Goal: Communication & Community: Answer question/provide support

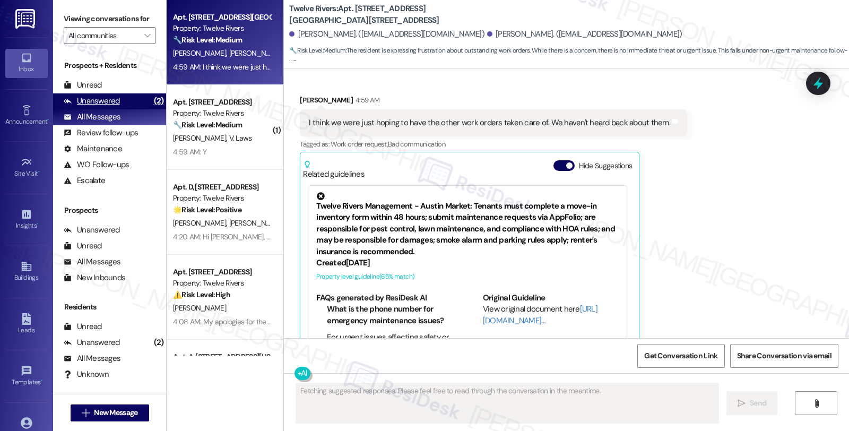
scroll to position [1065, 0]
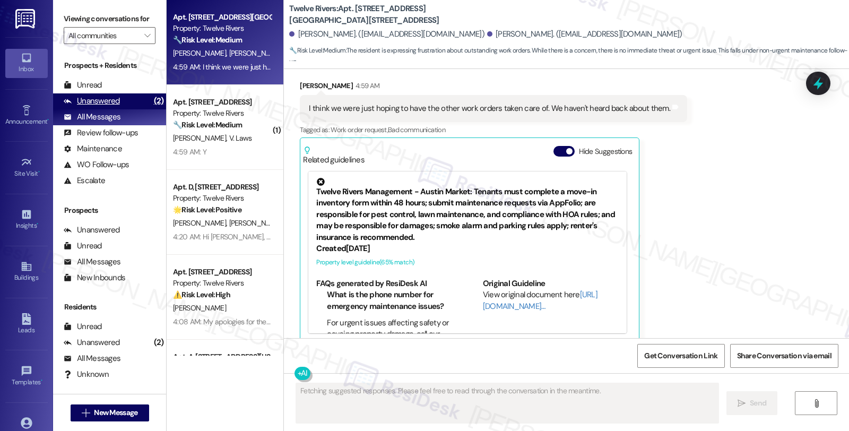
click at [106, 107] on div "Unanswered" at bounding box center [92, 101] width 56 height 11
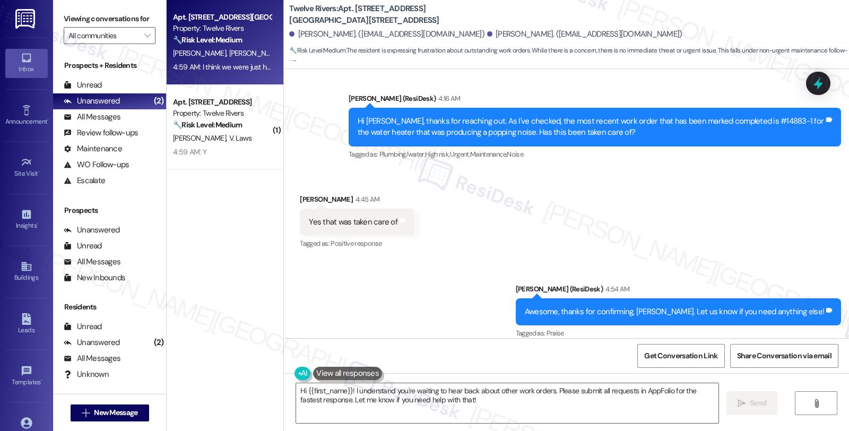
scroll to position [771, 0]
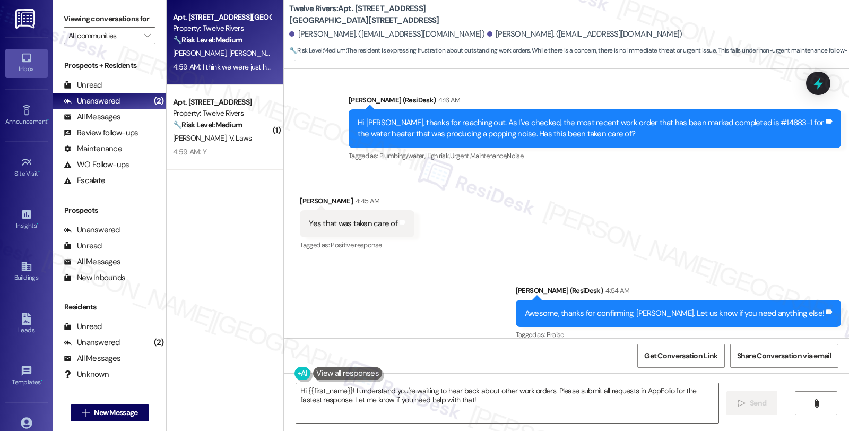
drag, startPoint x: 290, startPoint y: 188, endPoint x: 349, endPoint y: 189, distance: 59.5
click at [349, 189] on div "Received via SMS [PERSON_NAME] 4:45 AM Yes that was taken care of Tags and note…" at bounding box center [357, 224] width 131 height 74
copy div "[PERSON_NAME]"
click at [469, 407] on textarea "Hi {{first_name}}! I understand you're waiting to hear back about other work or…" at bounding box center [507, 403] width 423 height 40
click at [460, 405] on textarea "Hi {{first_name}}! I understand you're waiting to hear back about other work or…" at bounding box center [507, 403] width 423 height 40
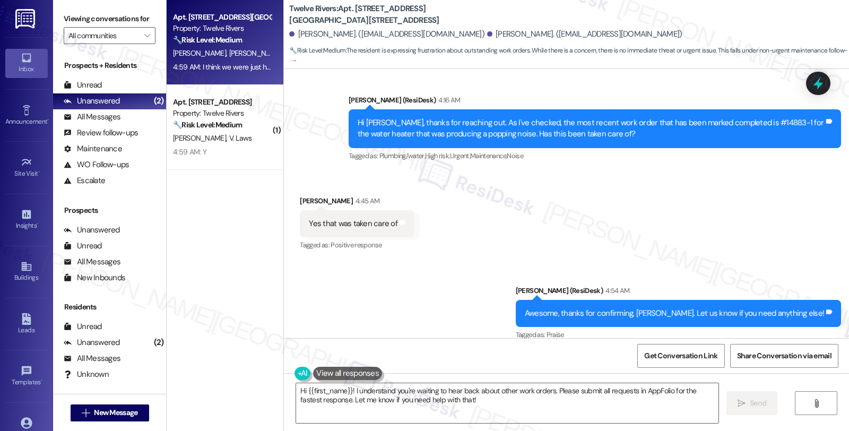
click at [447, 398] on textarea "Hi {{first_name}}! I understand you're waiting to hear back about other work or…" at bounding box center [507, 403] width 423 height 40
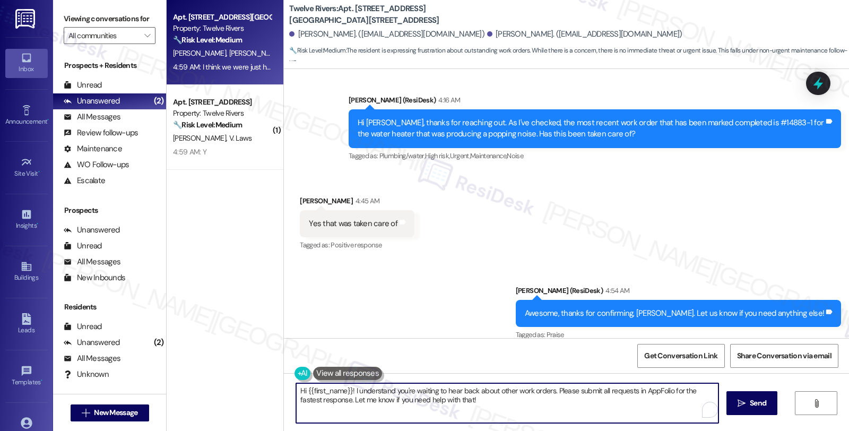
click at [446, 408] on textarea "Hi {{first_name}}! I understand you're waiting to hear back about other work or…" at bounding box center [507, 403] width 423 height 40
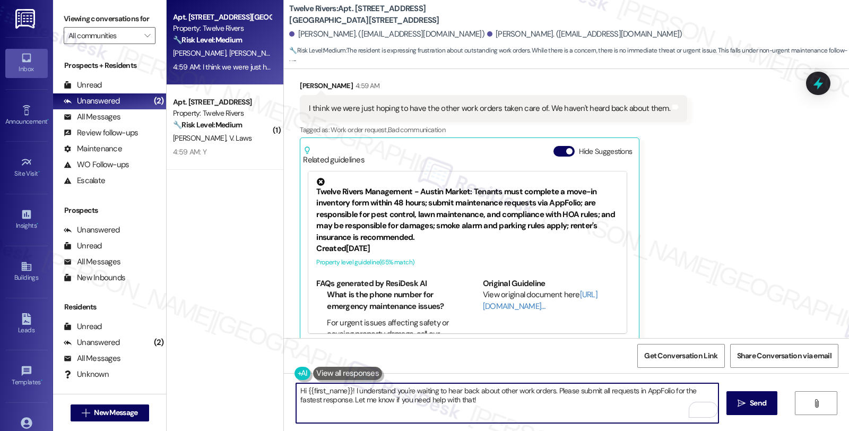
paste textarea "#14887-1"
paste textarea "[DATE]"
paste textarea "#14886-1"
paste textarea "[DATE]"
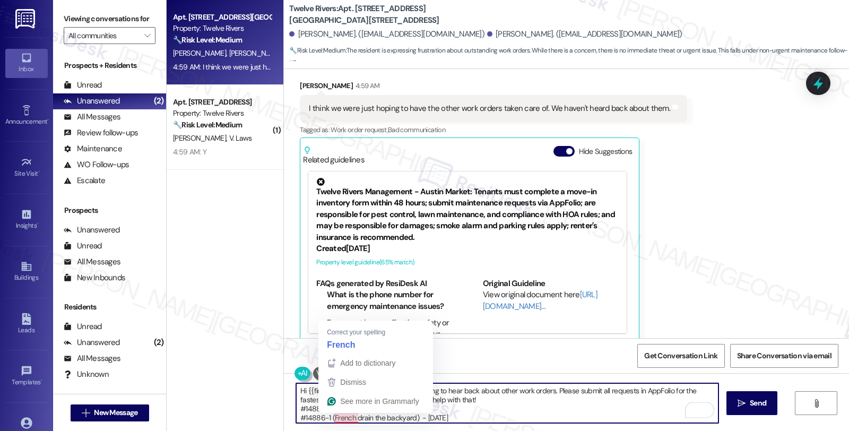
click at [342, 344] on div "Get Conversation Link Share Conversation via email" at bounding box center [566, 355] width 565 height 35
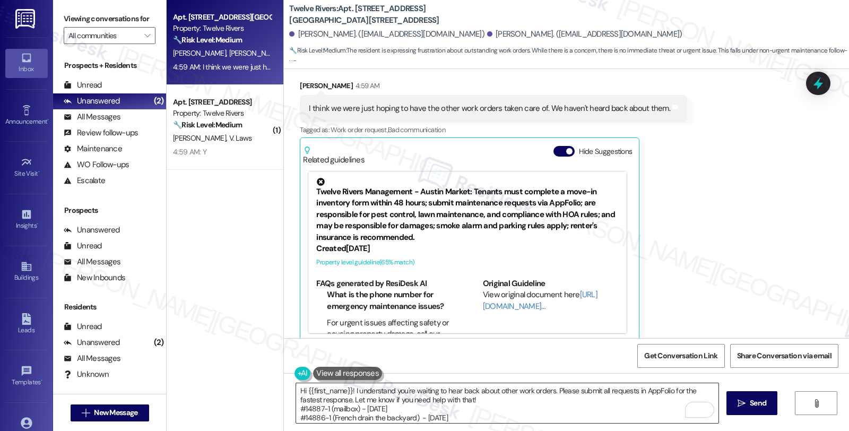
click at [503, 415] on textarea "Hi {{first_name}}! I understand you're waiting to hear back about other work or…" at bounding box center [507, 403] width 423 height 40
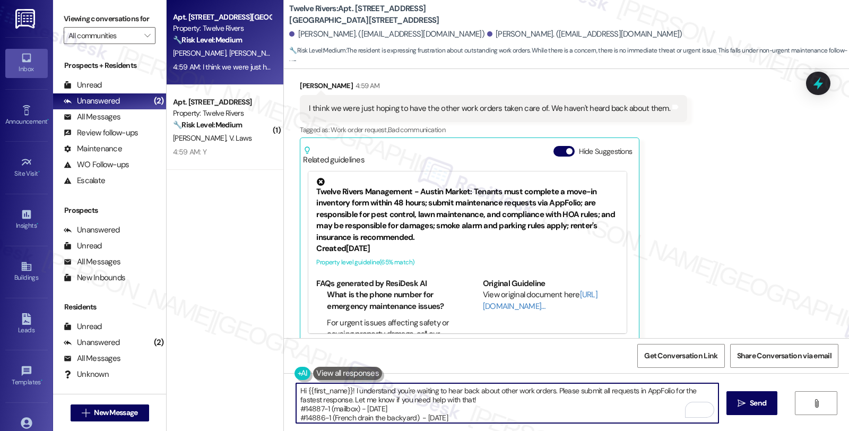
scroll to position [8, 0]
paste textarea "#14885-1"
paste textarea "[DATE]"
paste textarea "#14884-1"
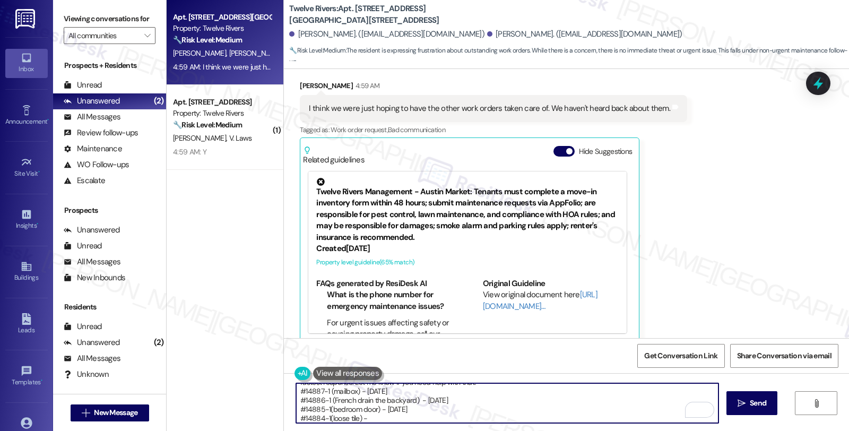
scroll to position [27, 0]
paste textarea "#14882-1"
paste textarea "#14881-1"
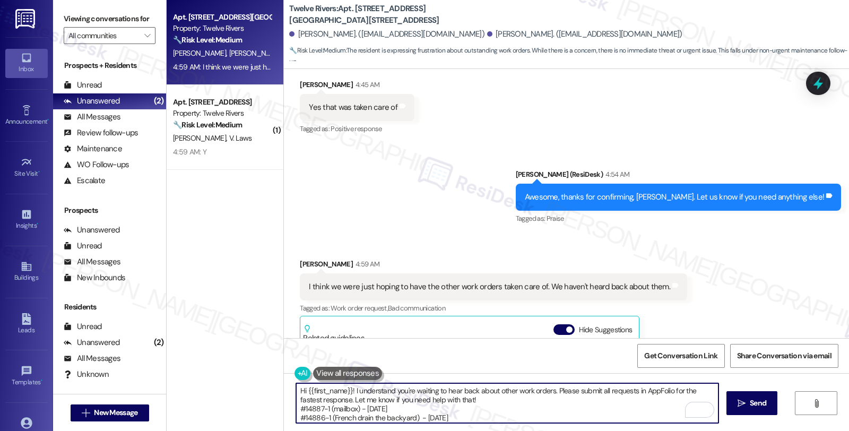
scroll to position [889, 0]
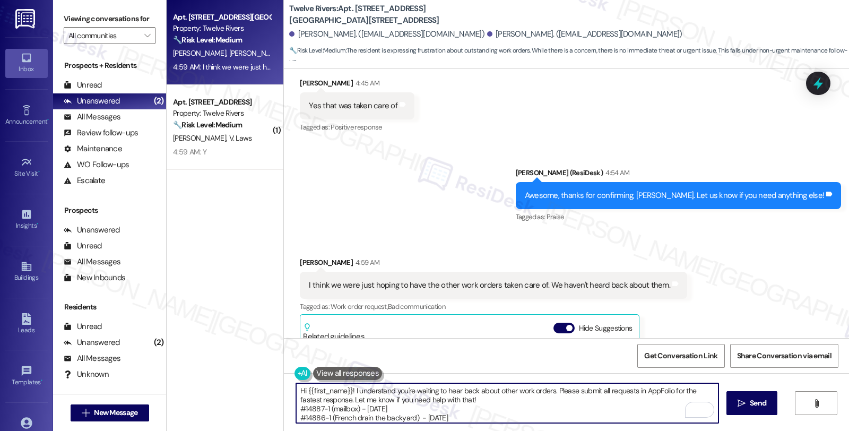
click at [296, 390] on textarea "Hi {{first_name}}! I understand you're waiting to hear back about other work or…" at bounding box center [507, 403] width 423 height 40
drag, startPoint x: 390, startPoint y: 419, endPoint x: 416, endPoint y: 418, distance: 26.0
click at [416, 418] on textarea "I checked on the other work orders, and some of them have been scheduled [DATE]…" at bounding box center [507, 403] width 423 height 40
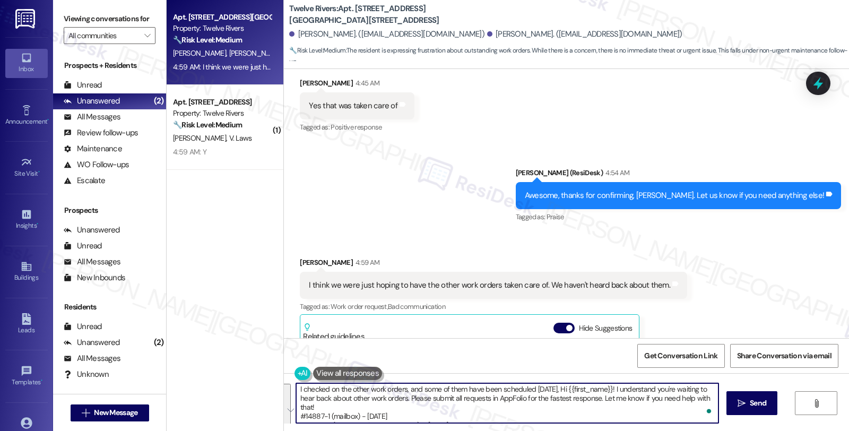
scroll to position [0, 0]
click at [436, 415] on textarea "I checked on the other work orders, and some of them have been scheduled [DATE]…" at bounding box center [507, 403] width 423 height 40
click at [569, 390] on textarea "I checked on the other work orders, and some of them have been scheduled [DATE]…" at bounding box center [507, 403] width 423 height 40
paste textarea "[DATE]"
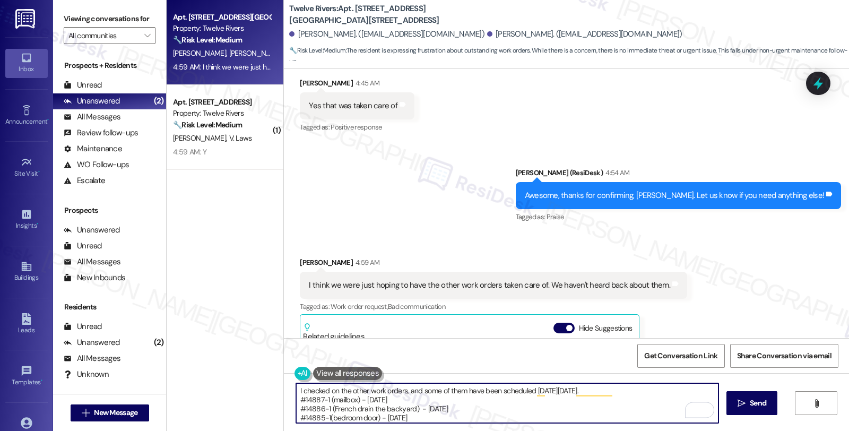
click at [476, 420] on textarea "I checked on the other work orders, and some of them have been scheduled [DATE]…" at bounding box center [507, 403] width 423 height 40
click at [366, 397] on textarea "I checked on the other work orders, and some of them have been scheduled [DATE]…" at bounding box center [507, 403] width 423 height 40
click at [343, 385] on textarea "I checked on the other work orders, and some of them have been scheduled [DATE]…" at bounding box center [507, 403] width 423 height 40
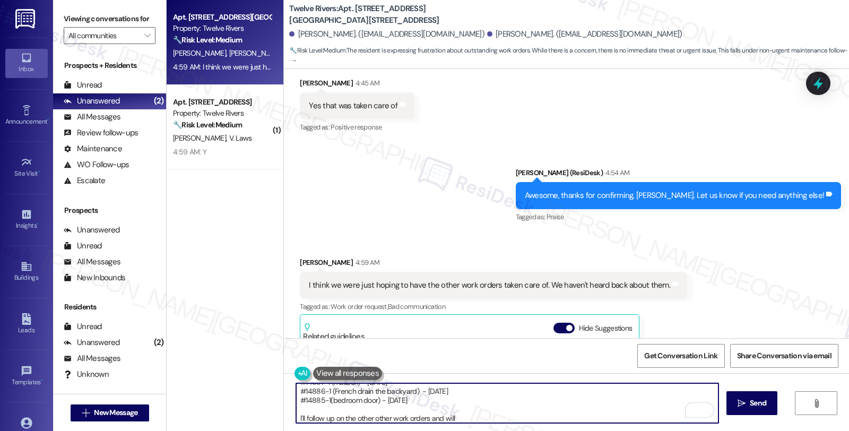
click at [374, 361] on div "Get Conversation Link Share Conversation via email" at bounding box center [566, 355] width 565 height 35
click at [453, 415] on textarea "I checked on the other work orders, and some of them have been scheduled [DATE]…" at bounding box center [507, 403] width 423 height 40
click at [453, 417] on textarea "I checked on the other work orders, and some of them have been scheduled [DATE]…" at bounding box center [507, 403] width 423 height 40
click at [500, 414] on textarea "I checked on the other work orders, and some of them have been scheduled [DATE]…" at bounding box center [507, 403] width 423 height 40
click at [500, 415] on textarea "I checked on the other work orders, and some of them have been scheduled [DATE]…" at bounding box center [507, 403] width 423 height 40
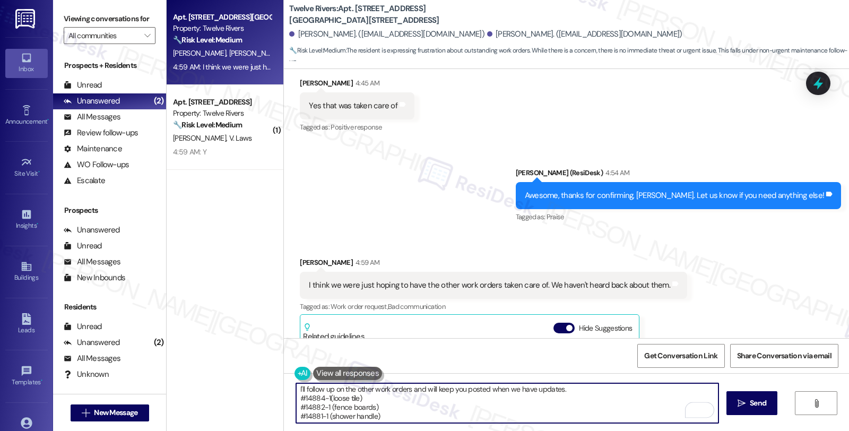
click at [416, 420] on textarea "I checked on the other work orders, and some of them have been scheduled [DATE]…" at bounding box center [507, 403] width 423 height 40
drag, startPoint x: 457, startPoint y: 420, endPoint x: 290, endPoint y: 422, distance: 166.7
click at [296, 422] on textarea "I checked on the other work orders, and some of them have been scheduled [DATE]…" at bounding box center [507, 403] width 423 height 40
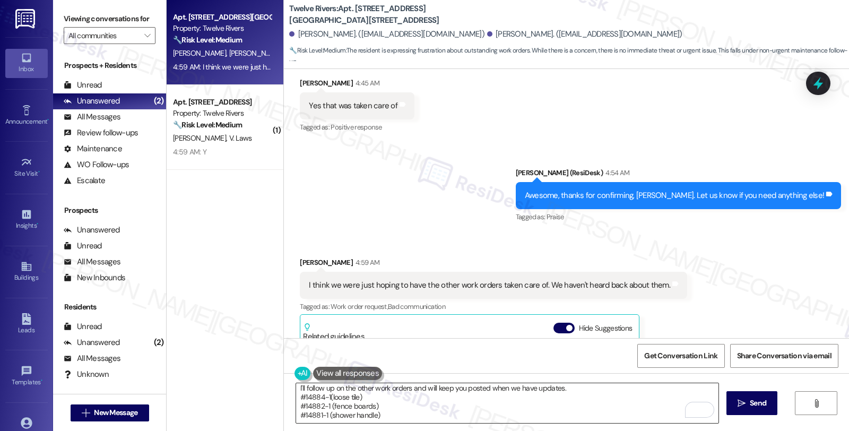
click at [402, 410] on textarea "I checked on the other work orders, and some of them have been scheduled [DATE]…" at bounding box center [507, 403] width 423 height 40
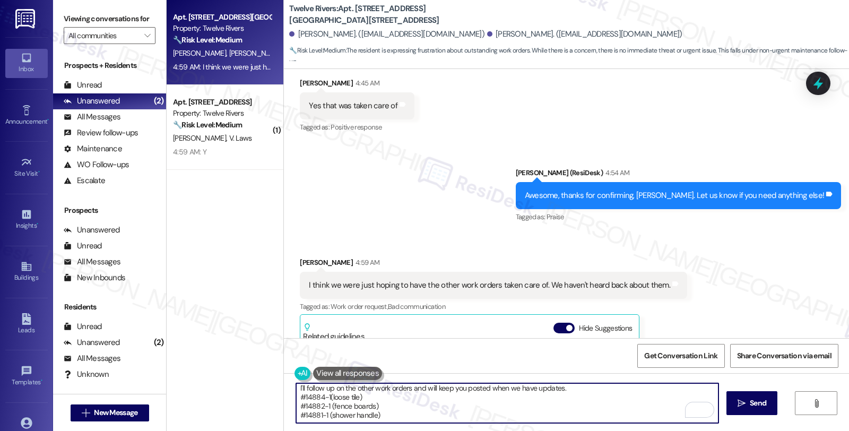
click at [397, 415] on textarea "I checked on the other work orders, and some of them have been scheduled [DATE]…" at bounding box center [507, 403] width 423 height 40
paste textarea "Should you have other concerns, please feel free to reach out. Have a great day!"
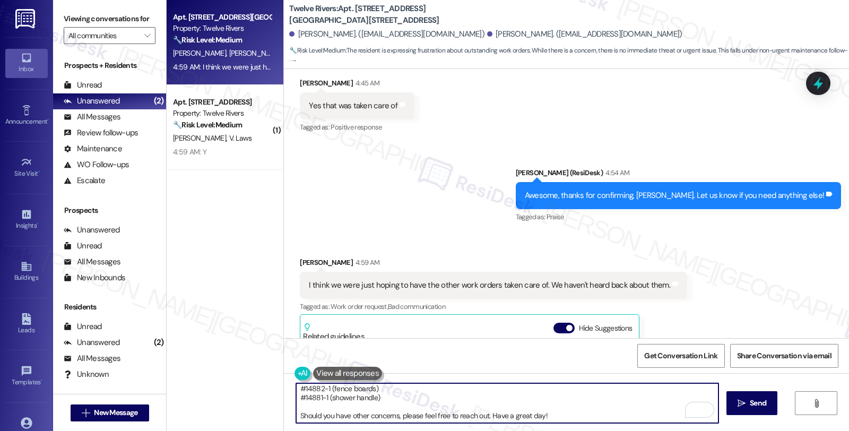
scroll to position [72, 0]
click at [564, 412] on textarea "I checked on the other work orders, and some of them have been scheduled [DATE]…" at bounding box center [507, 403] width 423 height 40
drag, startPoint x: 480, startPoint y: 411, endPoint x: 598, endPoint y: 411, distance: 118.4
click at [598, 411] on textarea "I checked on the other work orders, and some of them have been scheduled [DATE]…" at bounding box center [507, 403] width 423 height 40
type textarea "I checked on the other work orders, and some of them have been scheduled [DATE]…"
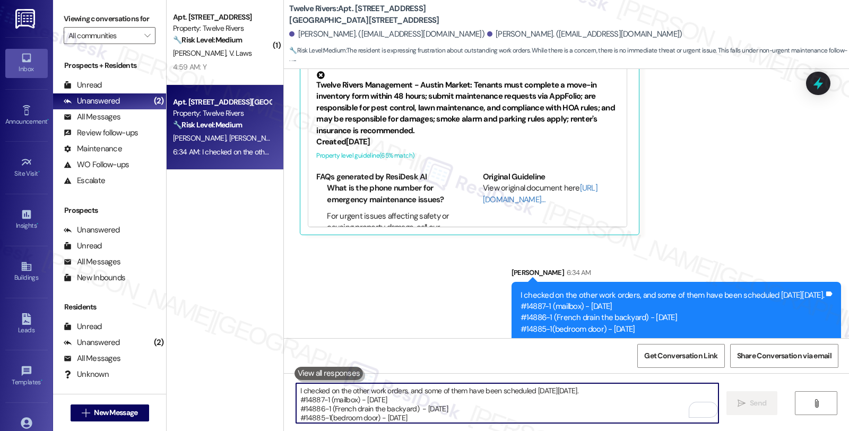
scroll to position [1253, 0]
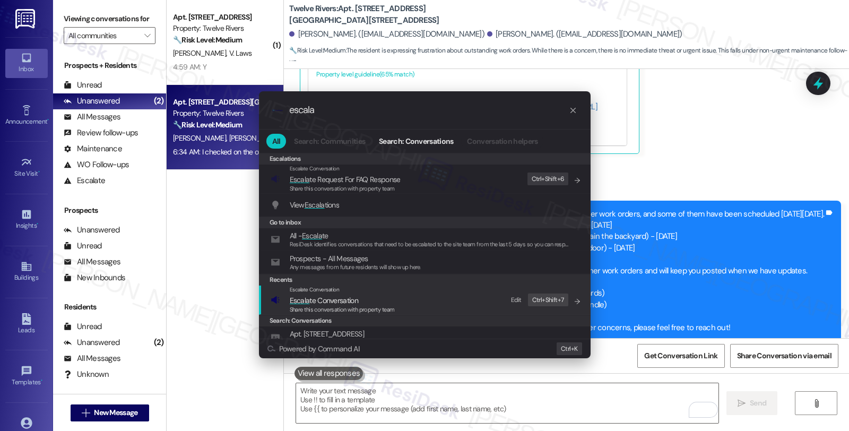
type input "escala"
click at [390, 290] on div "Escalate Conversation" at bounding box center [342, 290] width 105 height 8
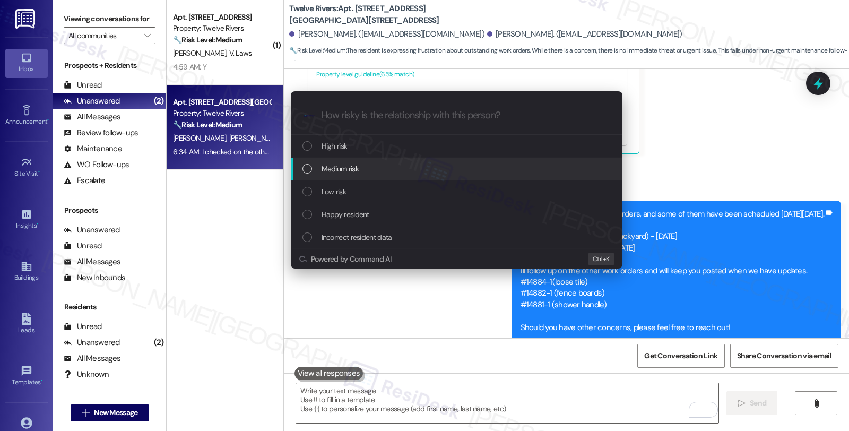
click at [374, 167] on div "Medium risk" at bounding box center [458, 169] width 311 height 12
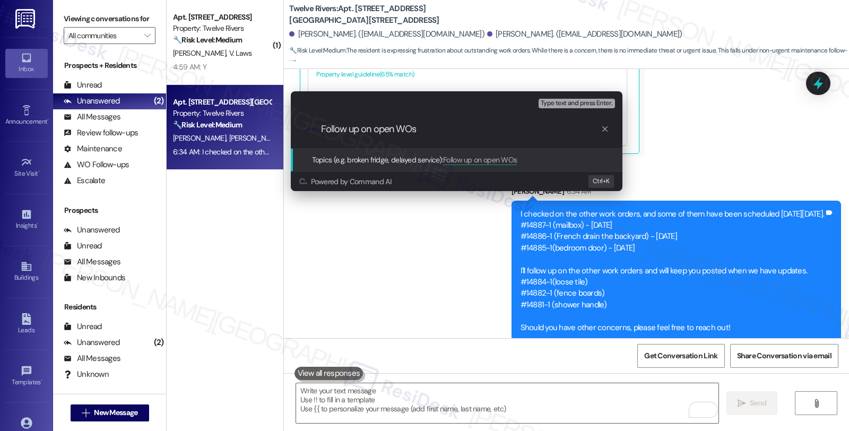
drag, startPoint x: 490, startPoint y: 271, endPoint x: 530, endPoint y: 286, distance: 42.5
click at [530, 286] on div "Escalate Conversation Medium risk Topics (e.g. broken fridge, delayed service) …" at bounding box center [424, 215] width 849 height 431
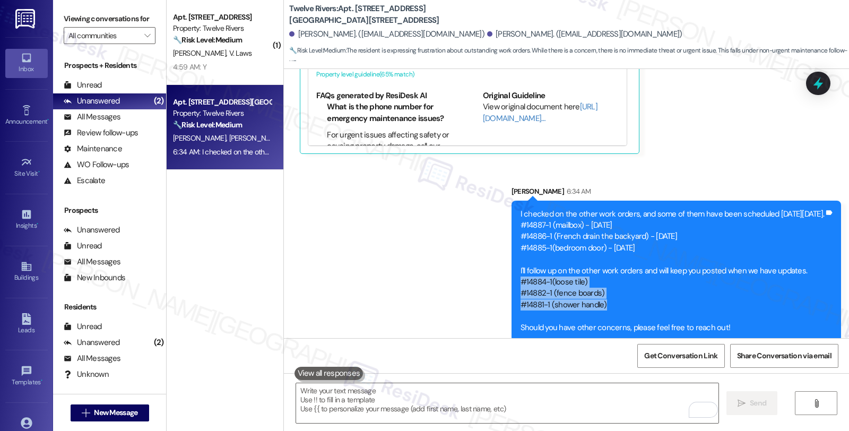
drag, startPoint x: 576, startPoint y: 294, endPoint x: 473, endPoint y: 272, distance: 105.2
click at [504, 272] on div "Sent via SMS [PERSON_NAME] 6:34 AM I checked on the other work orders, and some…" at bounding box center [677, 264] width 346 height 172
copy div "#14884-1(loose tile) #14882-1 (fence boards) #14881-1 (shower handle)"
click at [818, 79] on icon at bounding box center [819, 83] width 18 height 18
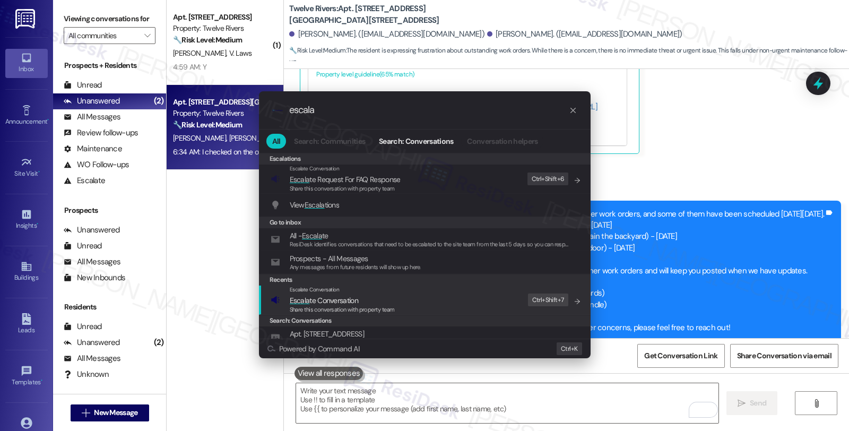
click at [709, 277] on div ".cls-1{fill:#0a055f;}.cls-2{fill:#0cc4c4;} resideskLogoBlueOrange escala All Se…" at bounding box center [424, 215] width 849 height 431
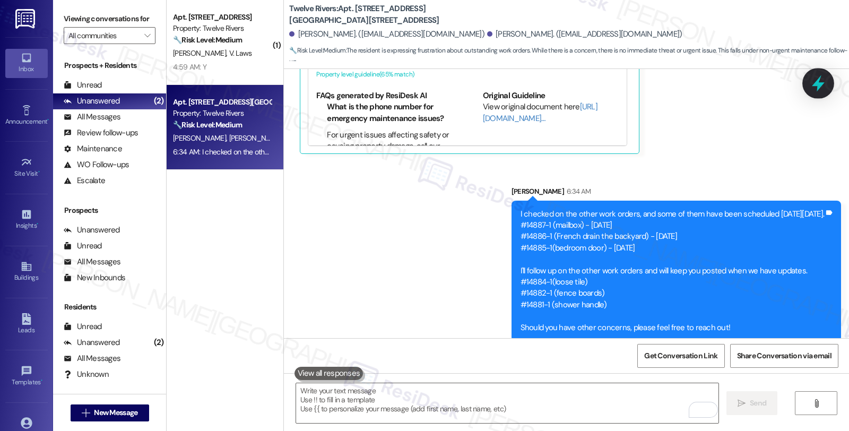
click at [824, 82] on icon at bounding box center [819, 83] width 18 height 18
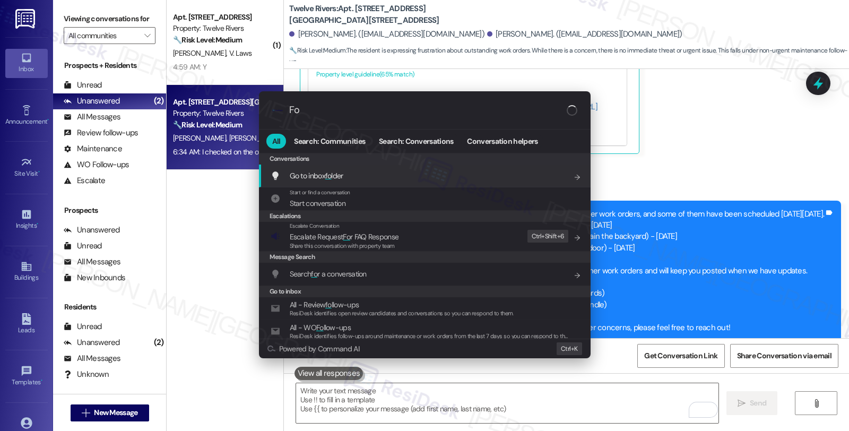
type input "F"
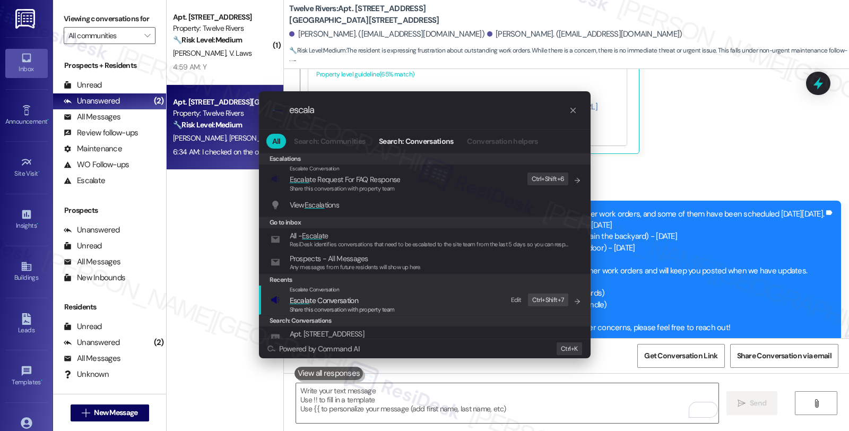
type input "escala"
click at [375, 306] on span "Share this conversation with property team" at bounding box center [342, 309] width 105 height 7
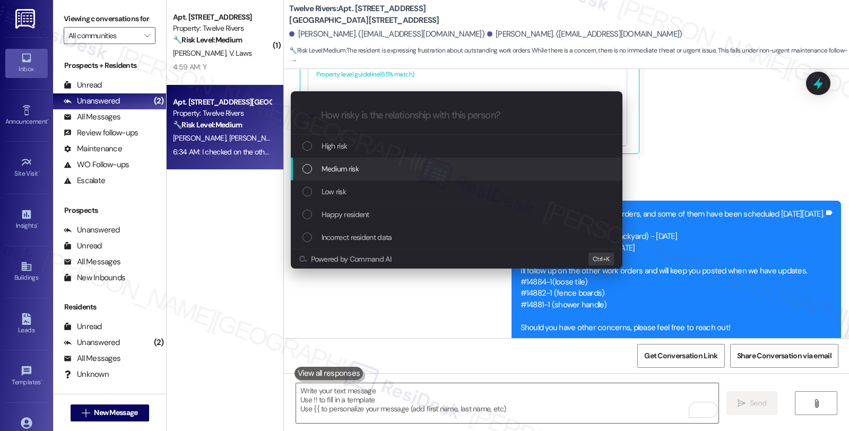
click at [363, 169] on div "Medium risk" at bounding box center [458, 169] width 311 height 12
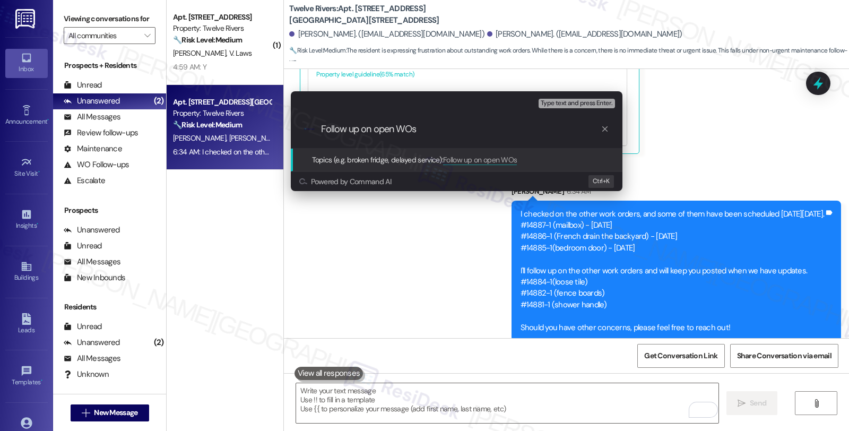
paste input "#14884-1(loose tile) #14882-1 (fence boards) #14881-1 (shower handle)"
click at [496, 128] on input "Follow up on open WOs #14884-1(loose tile) #14882-1 (fence boards) #14881-1 (sh…" at bounding box center [461, 129] width 280 height 11
click at [574, 129] on input "Follow up on open WOs #14884-1(loose tile) #14882-1 (fence boards), #14881-1 (s…" at bounding box center [461, 129] width 280 height 11
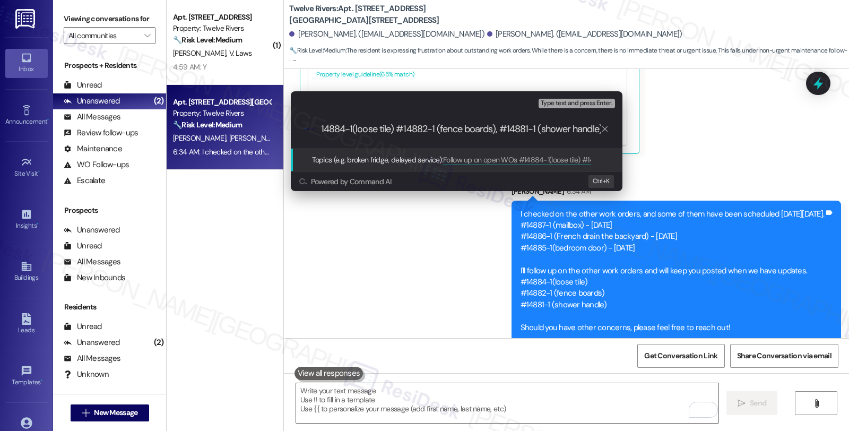
click at [501, 128] on input "Follow up on open WOs #14884-1(loose tile) #14882-1 (fence boards), #14881-1 (s…" at bounding box center [461, 129] width 280 height 11
click at [396, 130] on input "Follow up on open WOs #14884-1(loose tile) #14882-1 (fence boards), and #14881-…" at bounding box center [461, 129] width 280 height 11
type input "Follow up on open WOs #14884-1(loose tile), #14882-1 (fence boards), and #14881…"
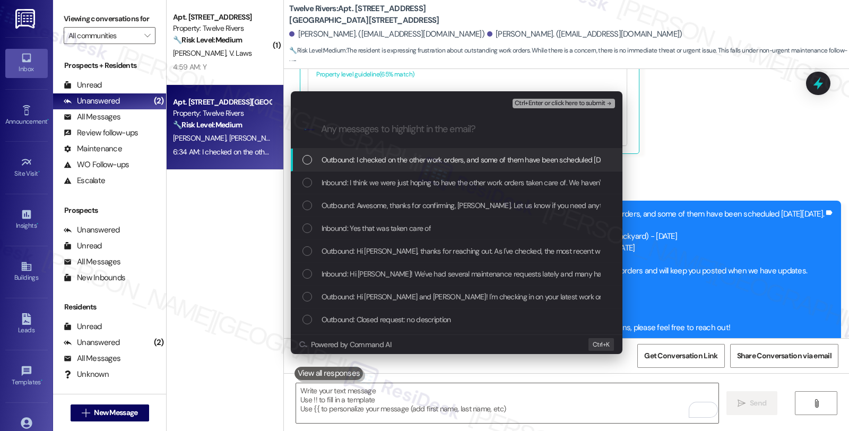
scroll to position [0, 0]
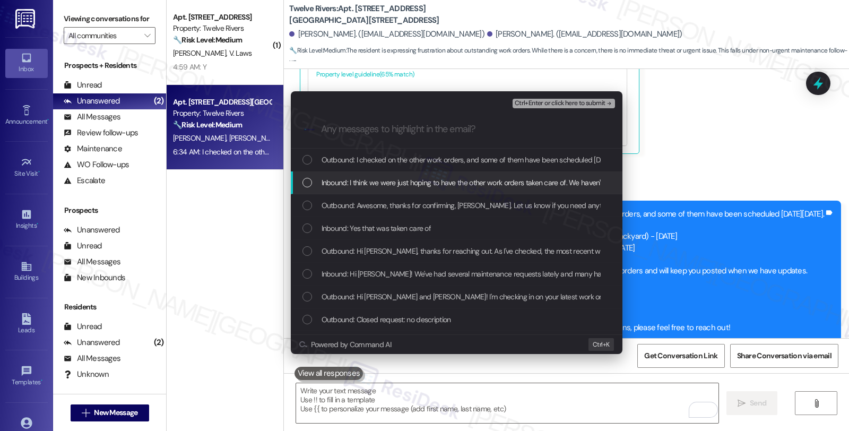
click at [414, 184] on span "Inbound: I think we were just hoping to have the other work orders taken care o…" at bounding box center [501, 183] width 358 height 12
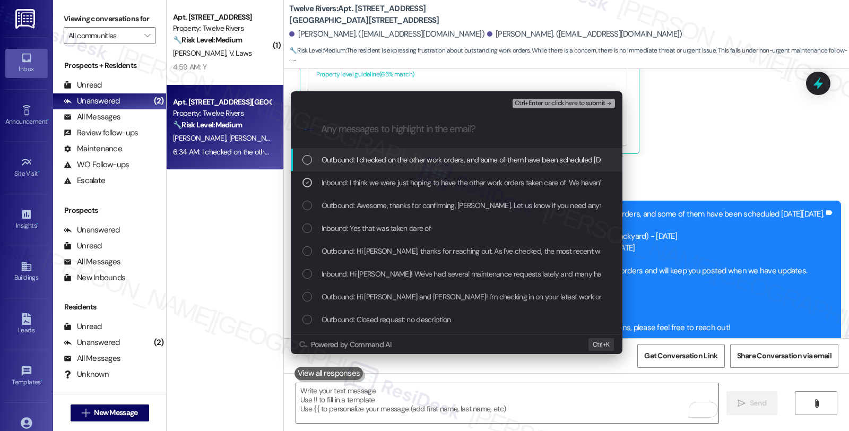
click at [577, 101] on span "Ctrl+Enter or click here to submit" at bounding box center [560, 103] width 91 height 7
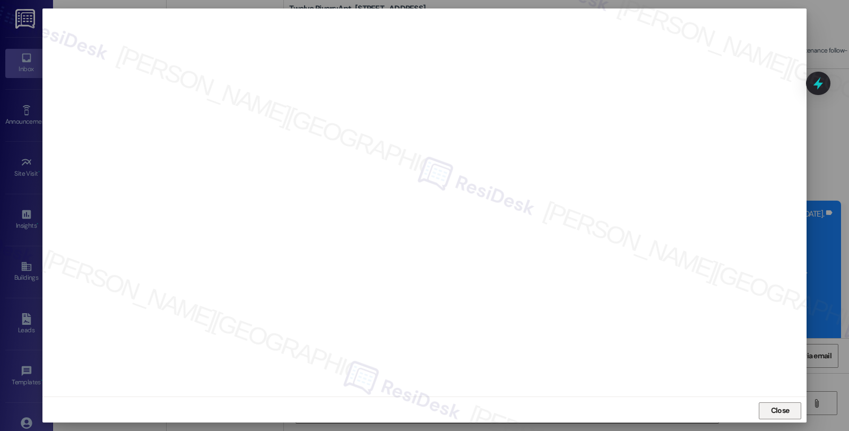
click at [777, 407] on span "Close" at bounding box center [780, 410] width 19 height 11
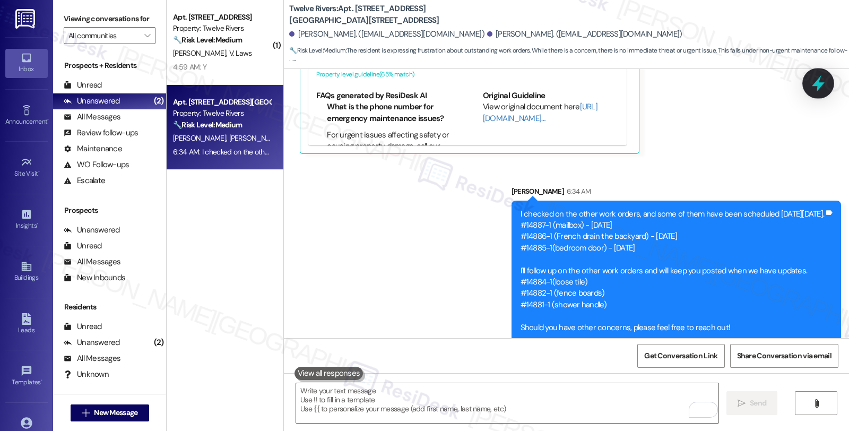
click at [818, 85] on icon at bounding box center [818, 83] width 13 height 16
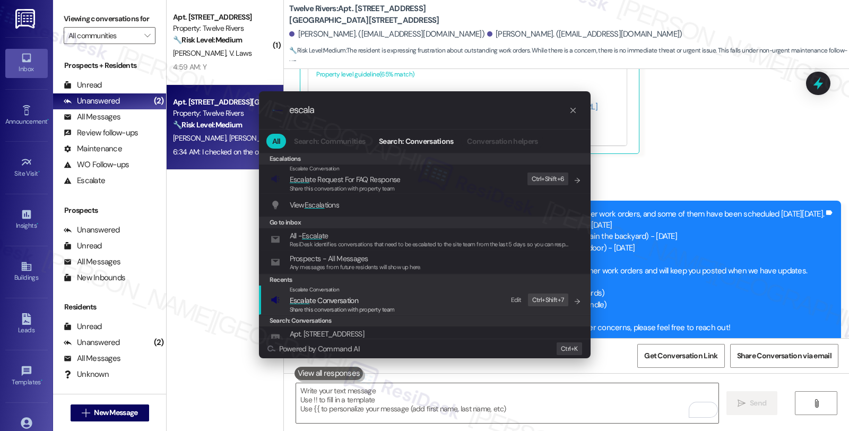
type input "escala"
click at [336, 304] on span "Escala te Conversation" at bounding box center [324, 301] width 68 height 10
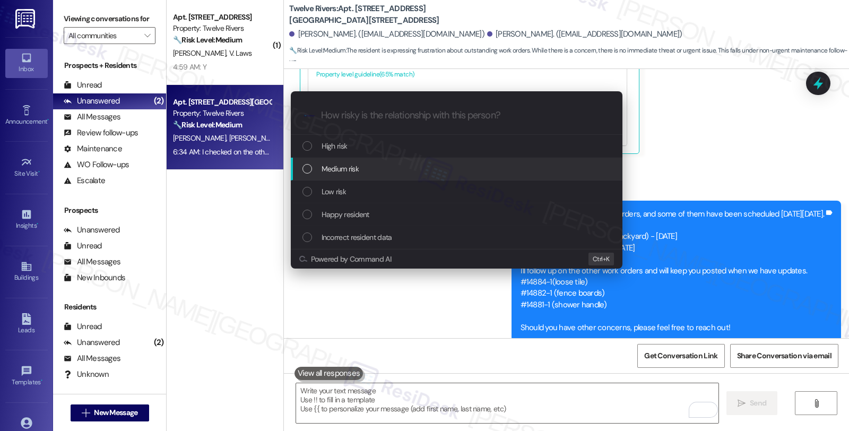
click at [351, 172] on span "Medium risk" at bounding box center [340, 169] width 37 height 12
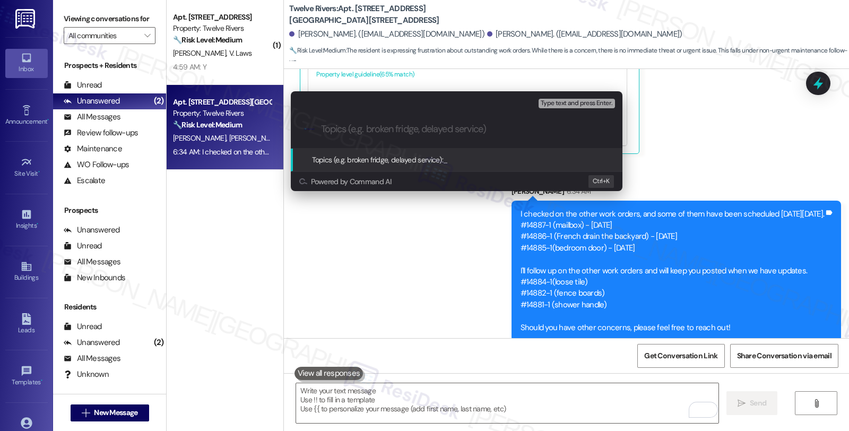
paste input "Follow up on open WOs #14884-1(loose tile), #14882-1 (fence boards), and #14881…"
type input "Follow up on open WOs #14884-1(loose tile), #14882-1 (fence boards), and #14881…"
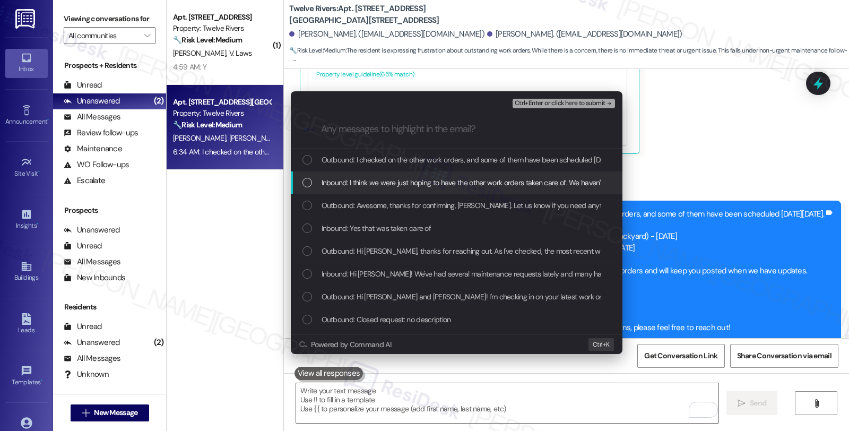
click at [350, 183] on span "Inbound: I think we were just hoping to have the other work orders taken care o…" at bounding box center [501, 183] width 358 height 12
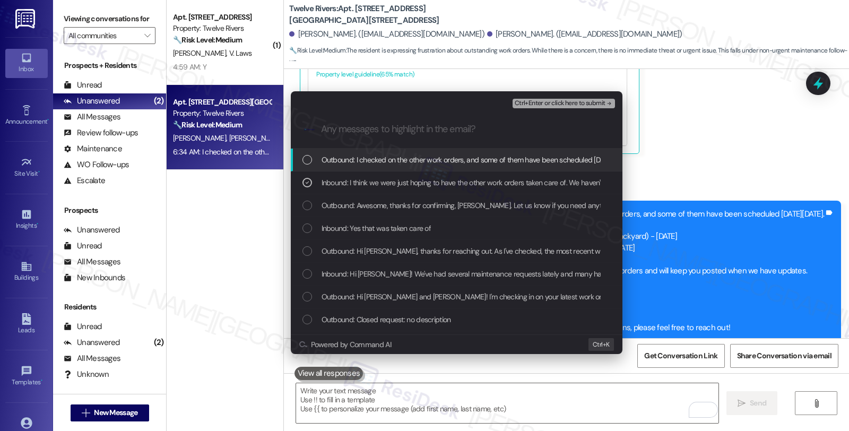
click at [564, 100] on span "Ctrl+Enter or click here to submit" at bounding box center [560, 103] width 91 height 7
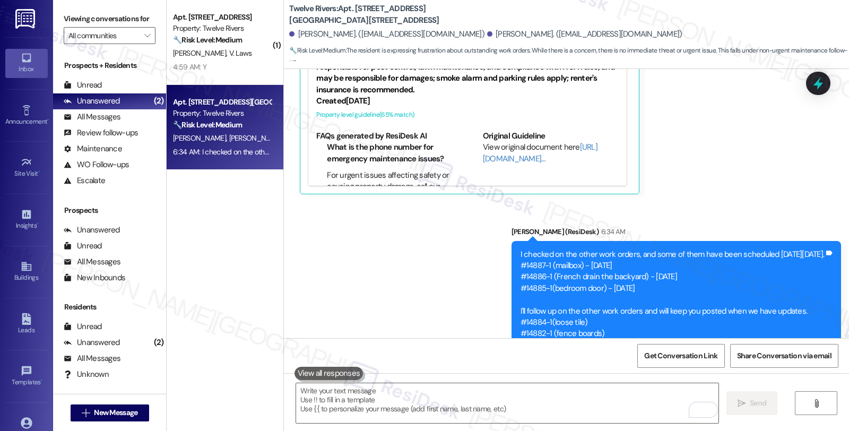
scroll to position [1269, 0]
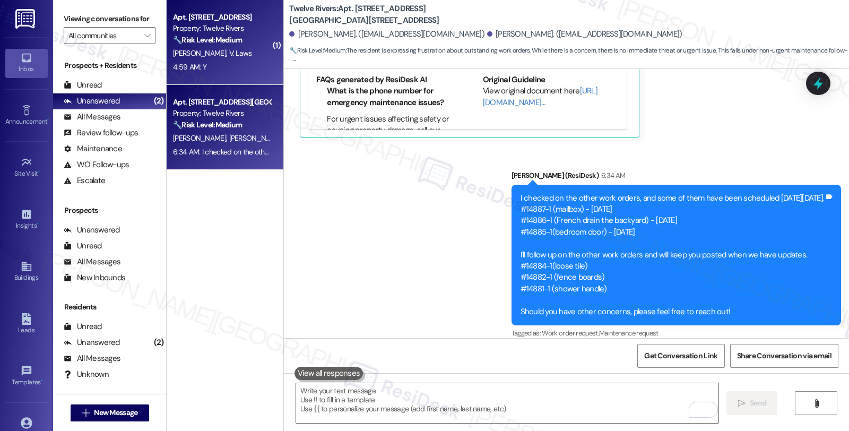
click at [227, 48] on div "[PERSON_NAME] Laws" at bounding box center [222, 53] width 100 height 13
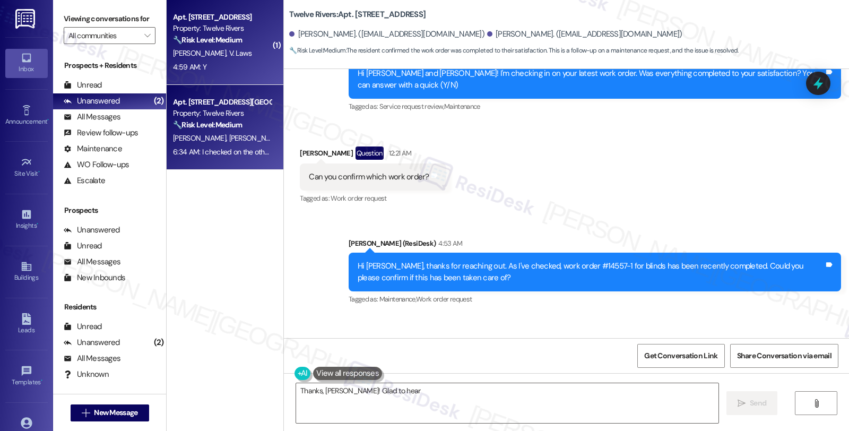
scroll to position [1026, 0]
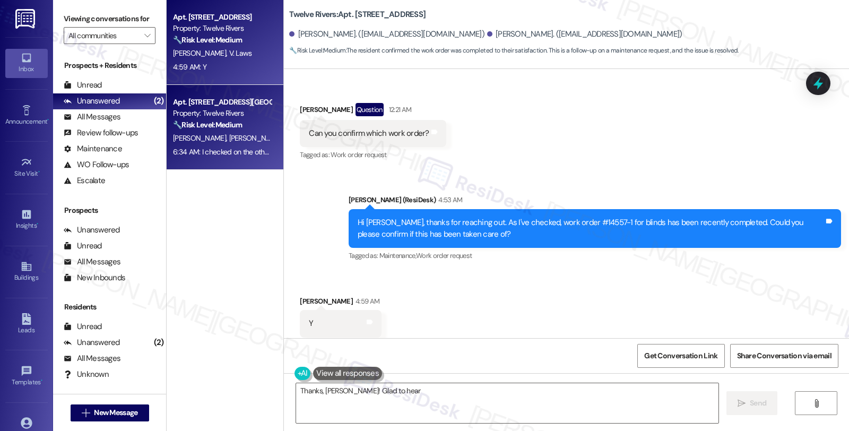
click at [211, 132] on div "[PERSON_NAME] [PERSON_NAME]" at bounding box center [222, 138] width 100 height 13
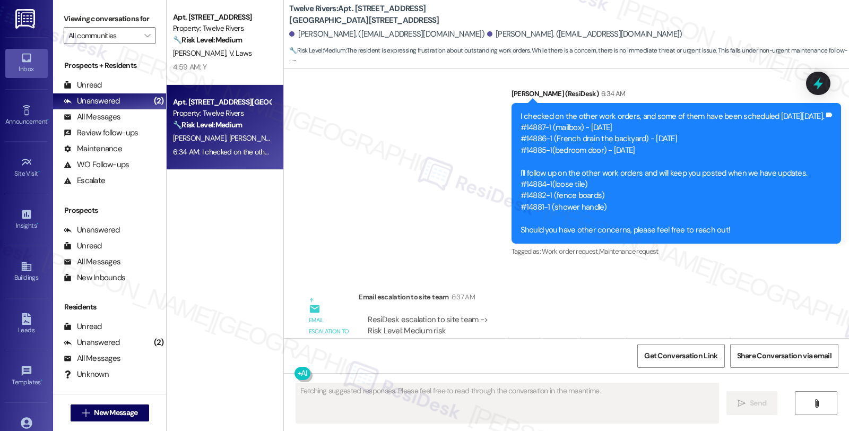
scroll to position [1399, 0]
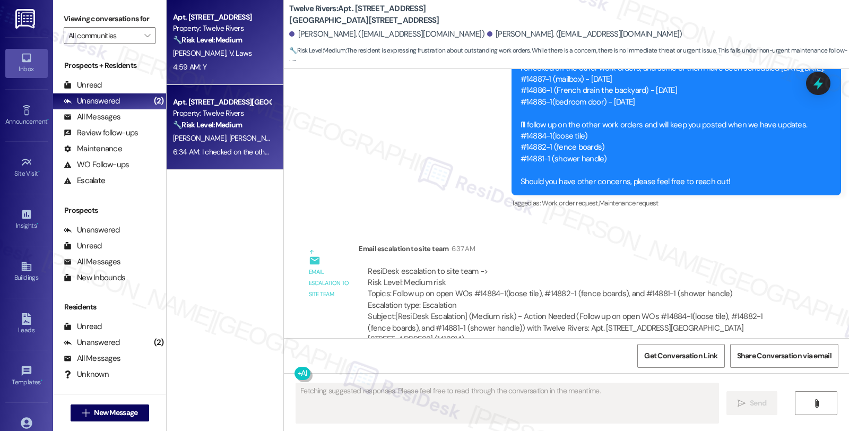
click at [224, 50] on div "[PERSON_NAME] Laws" at bounding box center [222, 53] width 100 height 13
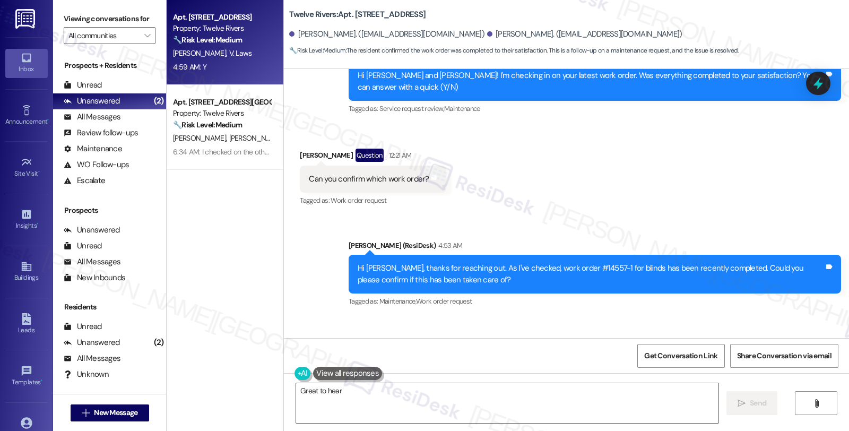
scroll to position [1026, 0]
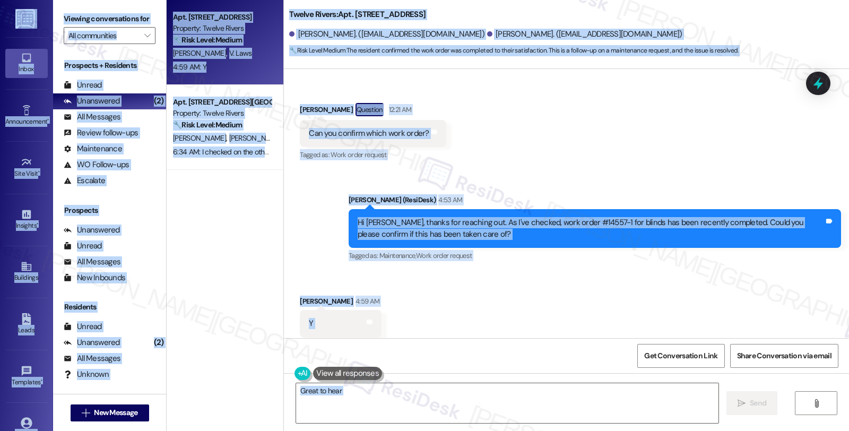
click at [470, 322] on div "Received via SMS [PERSON_NAME] 4:59 AM Y Tags and notes Tagged as: Positive res…" at bounding box center [566, 317] width 565 height 90
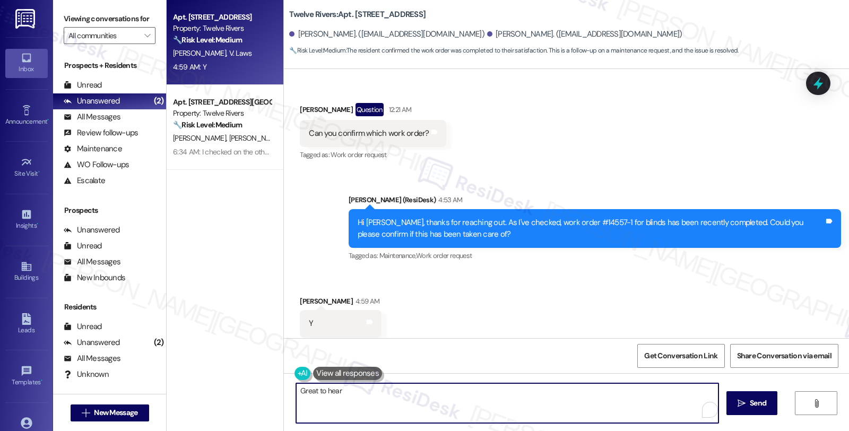
drag, startPoint x: 375, startPoint y: 396, endPoint x: 412, endPoint y: 398, distance: 37.2
click at [412, 398] on textarea "Great to hear, {{first_name}}! If you have any other maintenance needs, please …" at bounding box center [507, 403] width 423 height 40
click at [308, 296] on div "[PERSON_NAME] 4:59 AM" at bounding box center [341, 303] width 82 height 15
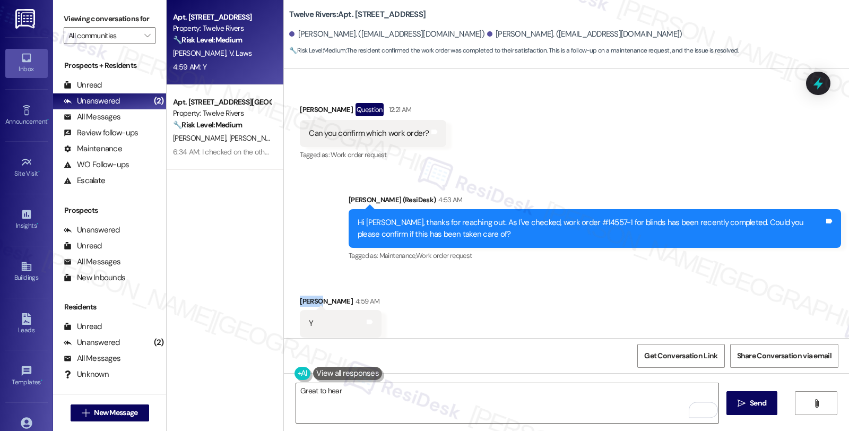
click at [308, 296] on div "[PERSON_NAME] 4:59 AM" at bounding box center [341, 303] width 82 height 15
copy div "[PERSON_NAME]"
click at [334, 389] on textarea "Great to hear, {{first_name}}! If you have any other maintenance needs, please …" at bounding box center [507, 403] width 423 height 40
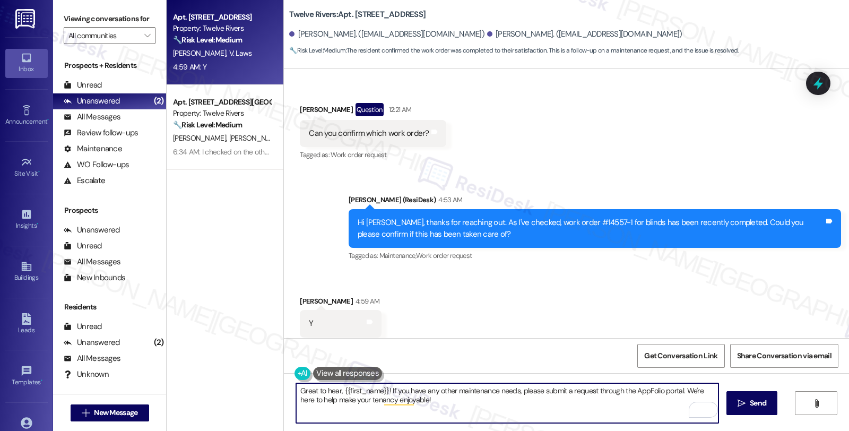
paste textarea "[PERSON_NAME]"
click at [419, 393] on textarea "Great to hear, [PERSON_NAME]!" at bounding box center [507, 403] width 423 height 40
paste textarea "Should you have other concerns, please feel free to reach out. Have a great day!"
type textarea "Great to hear, [PERSON_NAME]! Should you have other concerns, please feel free …"
click at [748, 404] on span "Send" at bounding box center [758, 403] width 21 height 11
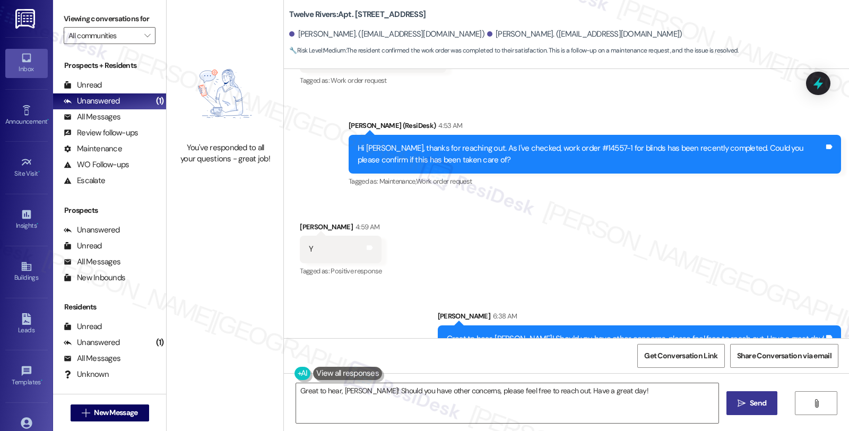
scroll to position [1174, 0]
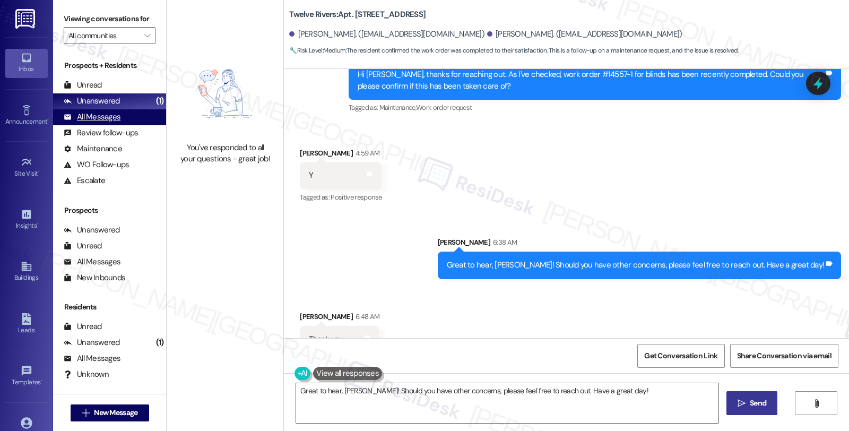
click at [97, 123] on div "All Messages" at bounding box center [92, 116] width 57 height 11
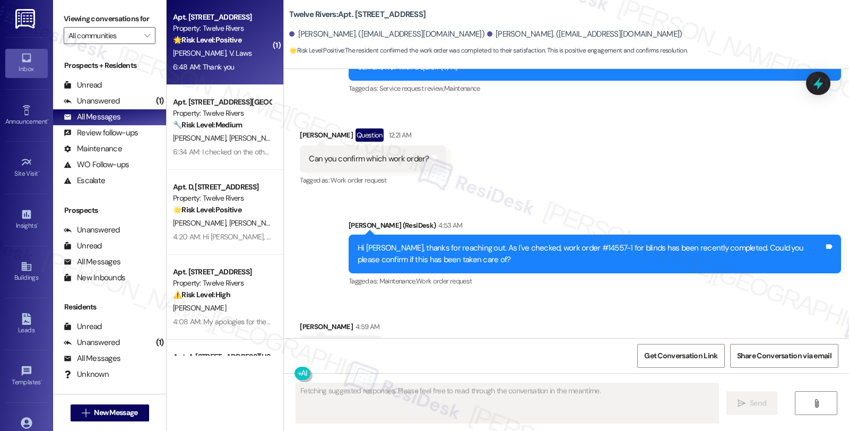
scroll to position [1205, 0]
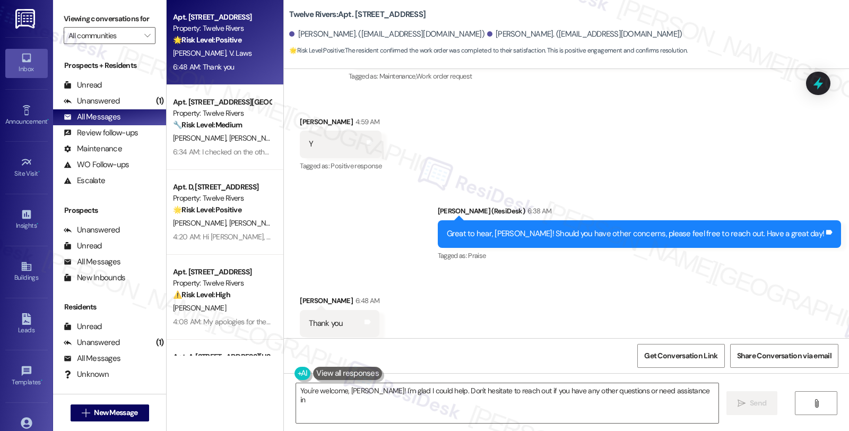
click at [716, 294] on div "Received via SMS [PERSON_NAME] 6:48 AM Thank you Tags and notes Tagged as: Prai…" at bounding box center [566, 316] width 565 height 90
click at [486, 396] on textarea "You're welcome, [PERSON_NAME]! I'm glad I could help. Don't hesitate to reach o…" at bounding box center [507, 403] width 423 height 40
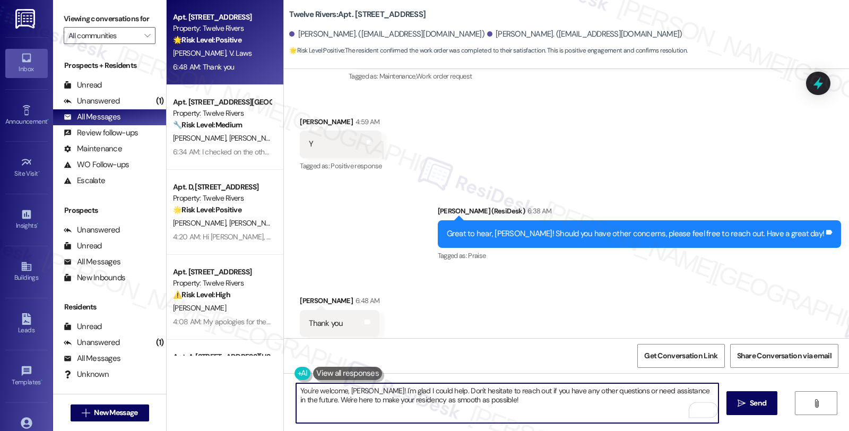
type textarea "A"
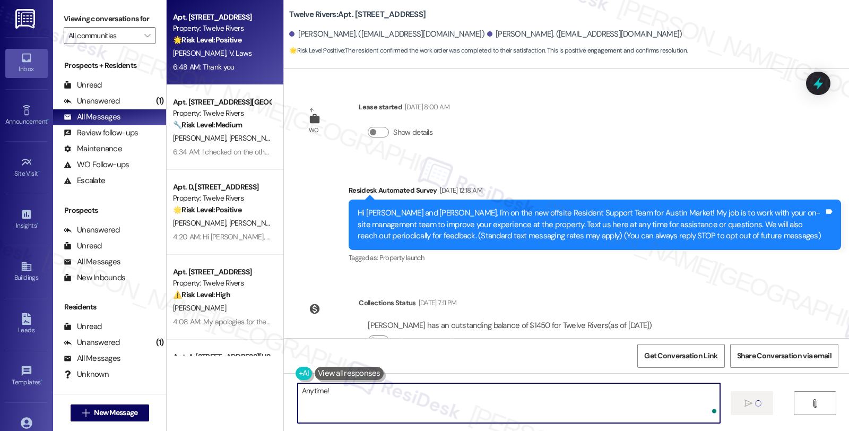
scroll to position [1205, 0]
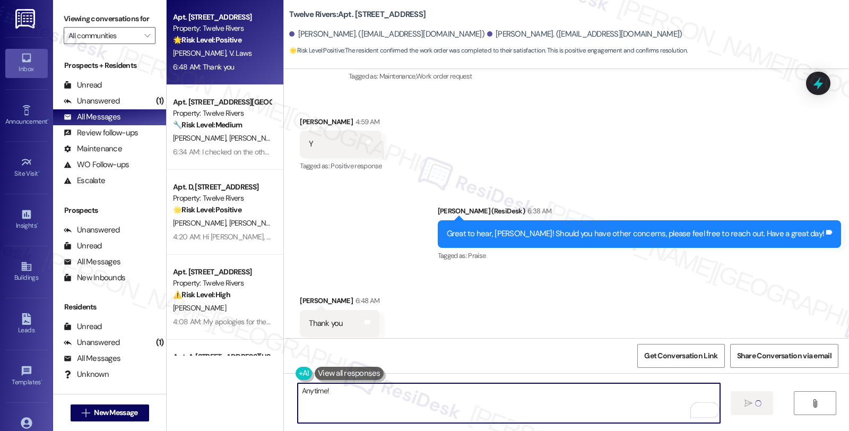
type textarea "Anytime!"
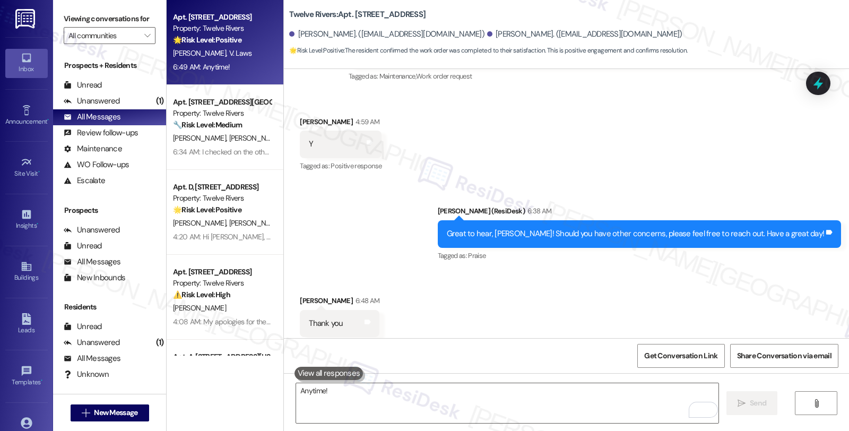
click at [671, 271] on div "Received via SMS [PERSON_NAME] 6:48 AM Thank you Tags and notes Tagged as: Prai…" at bounding box center [566, 316] width 565 height 90
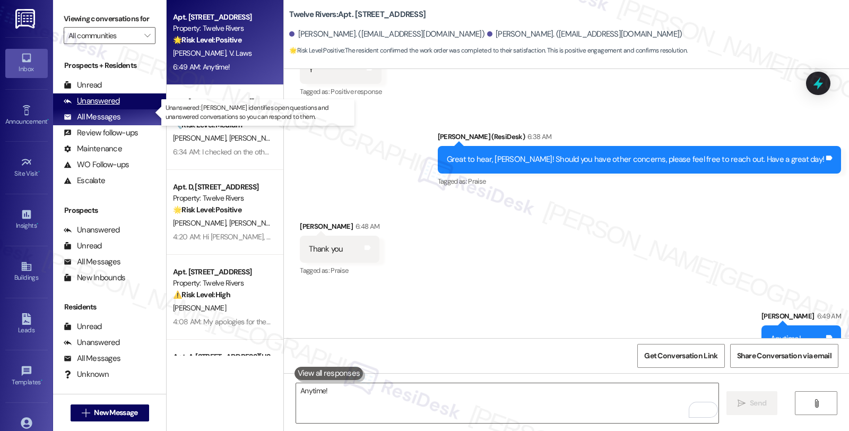
click at [107, 107] on div "Unanswered" at bounding box center [92, 101] width 56 height 11
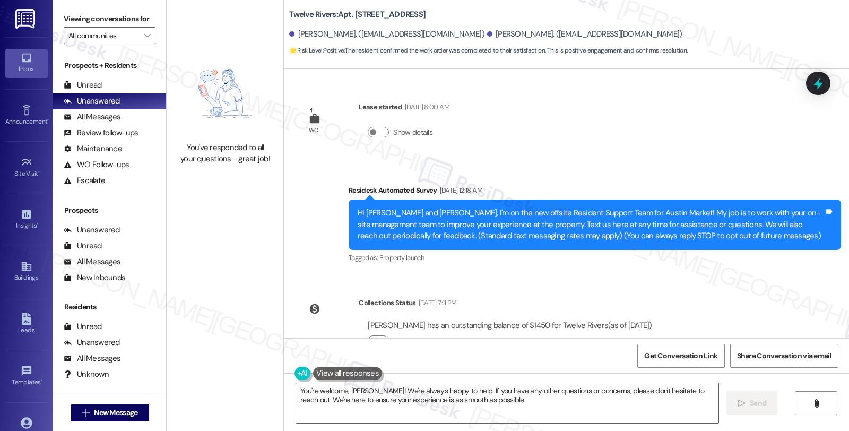
type textarea "You're welcome, [PERSON_NAME]! We're always happy to help. If you have any othe…"
